Goal: Task Accomplishment & Management: Complete application form

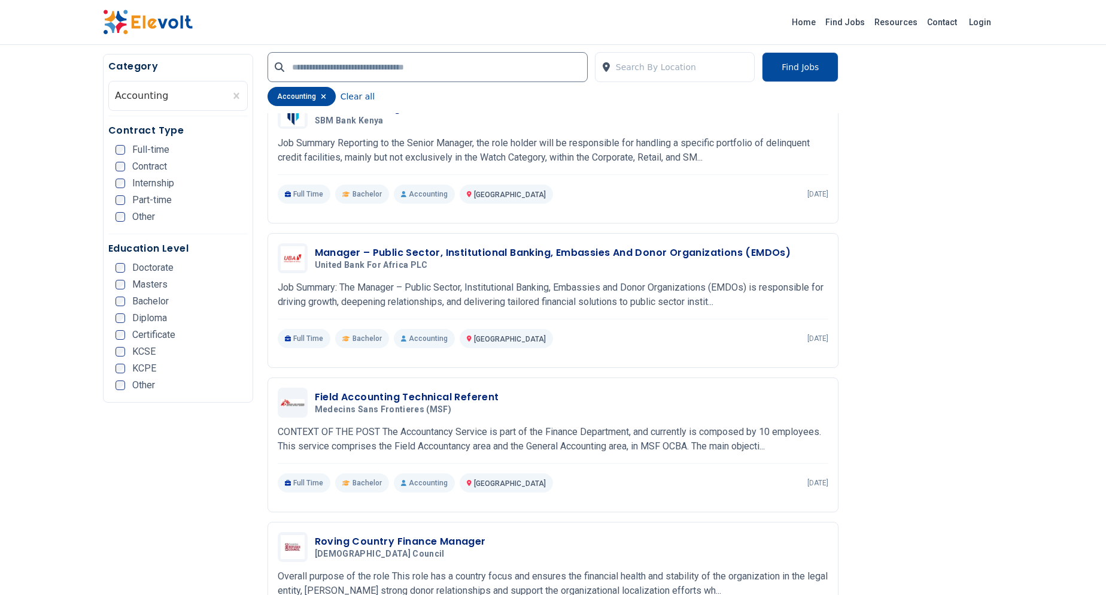
scroll to position [482, 0]
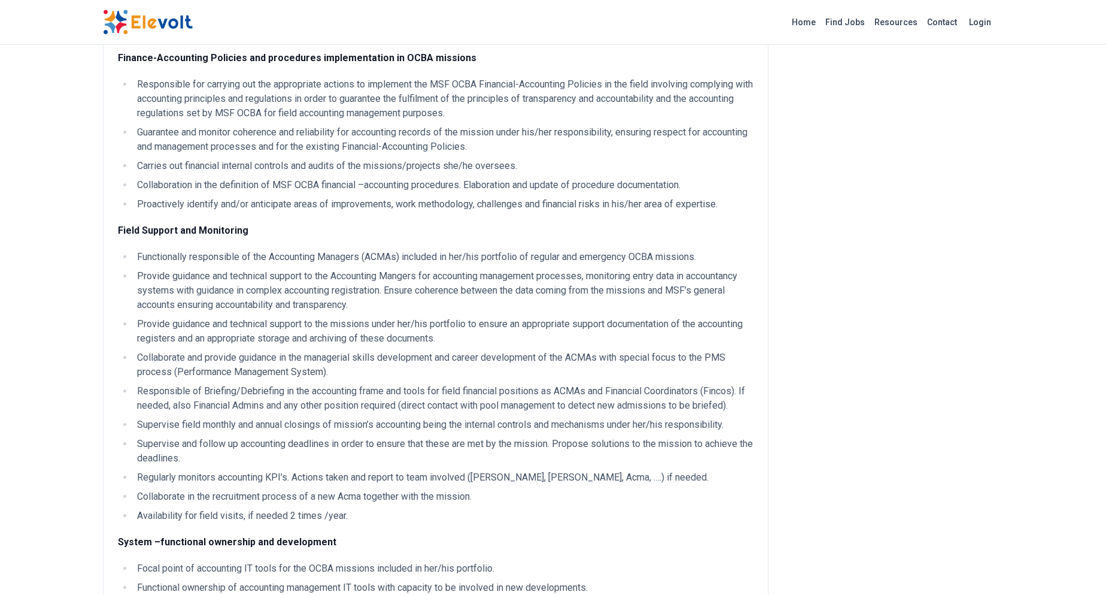
scroll to position [375, 0]
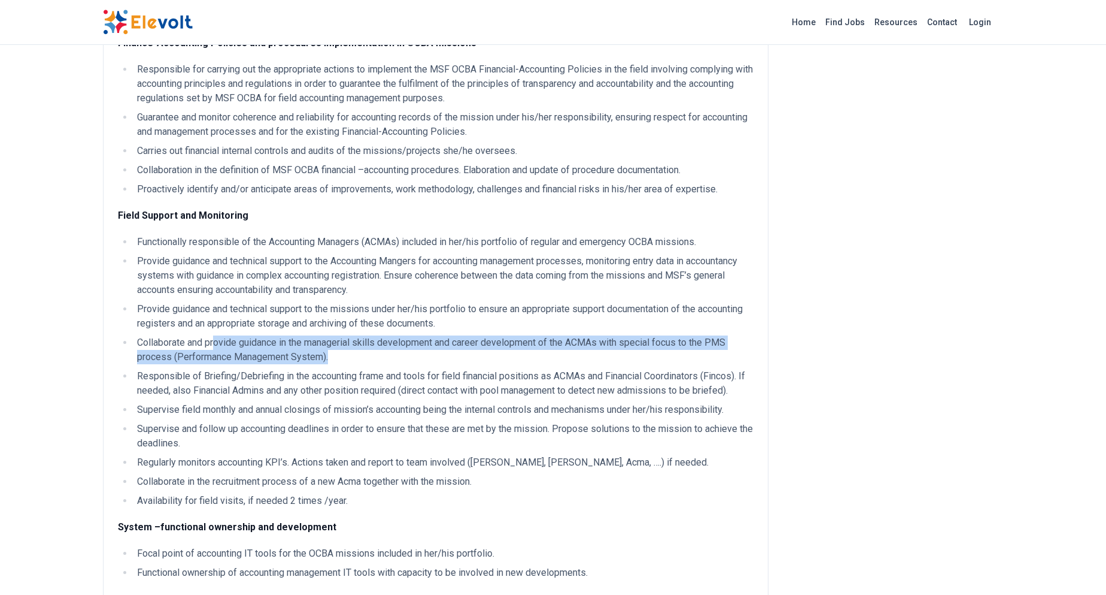
drag, startPoint x: 220, startPoint y: 344, endPoint x: 427, endPoint y: 361, distance: 207.9
click at [427, 361] on li "Collaborate and provide guidance in the managerial skills development and caree…" at bounding box center [444, 349] width 620 height 29
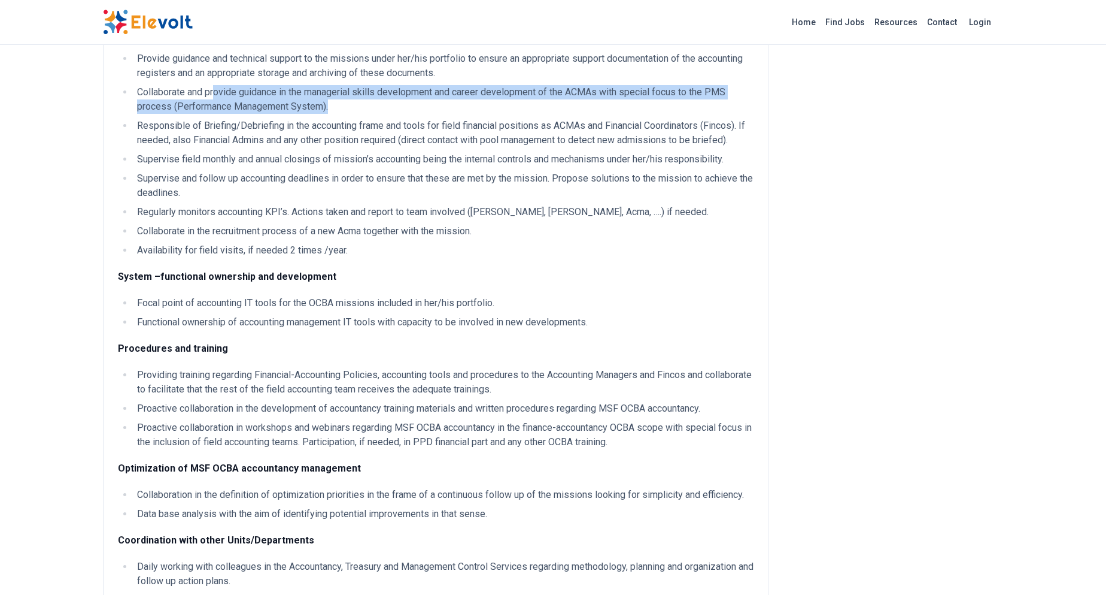
scroll to position [1212, 0]
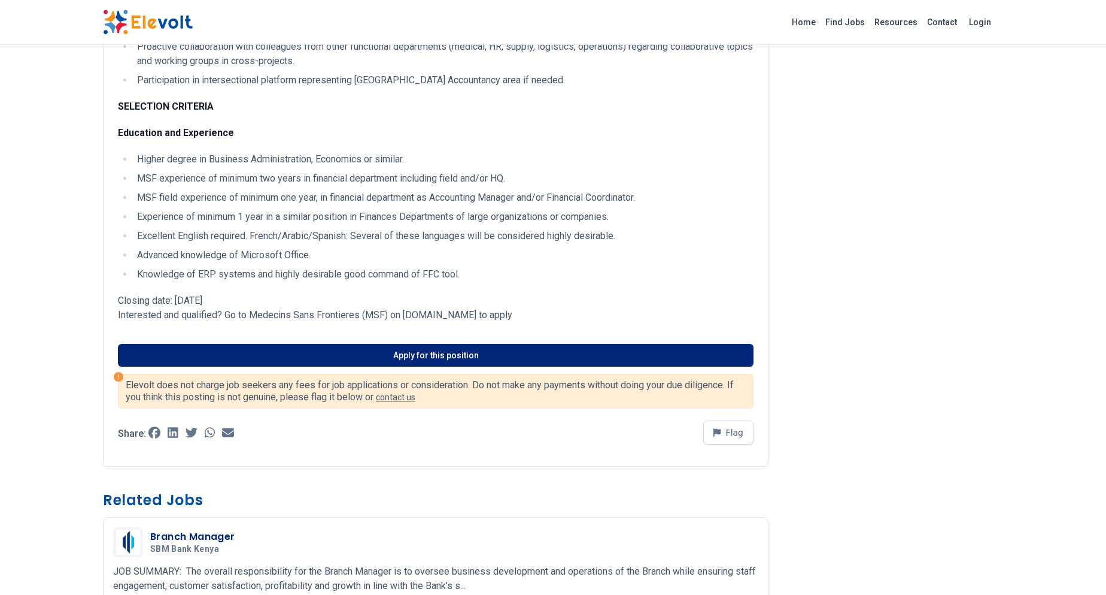
click at [404, 366] on link "Apply for this position" at bounding box center [436, 355] width 636 height 23
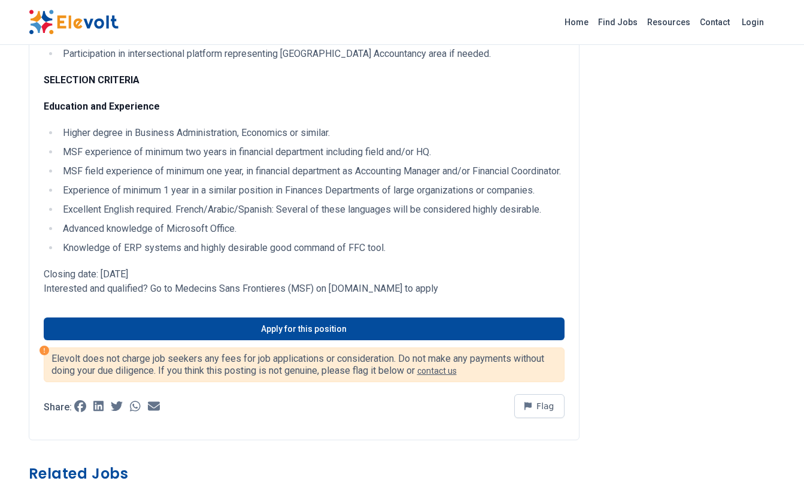
scroll to position [1665, 0]
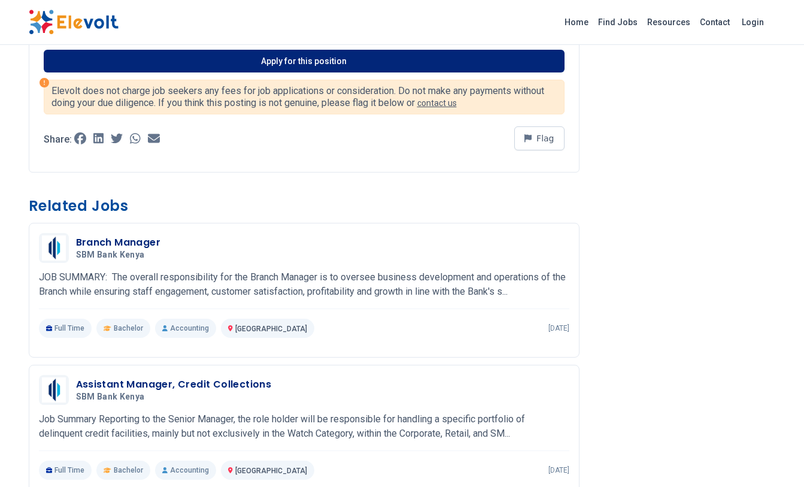
click at [306, 72] on link "Apply for this position" at bounding box center [304, 61] width 521 height 23
click at [330, 72] on link "Apply for this position" at bounding box center [304, 61] width 521 height 23
